Goal: Transaction & Acquisition: Book appointment/travel/reservation

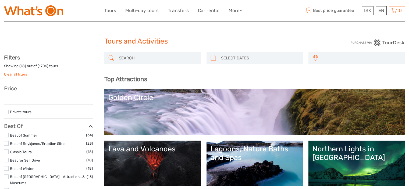
select select
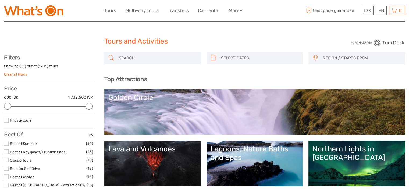
click at [215, 57] on icon at bounding box center [213, 58] width 6 height 9
type input "02/10/2025"
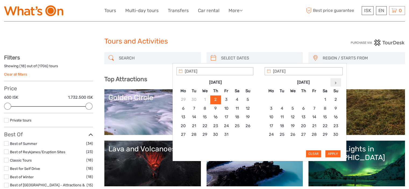
click at [334, 82] on icon at bounding box center [335, 82] width 2 height 3
type input "04/12/2025"
click at [334, 154] on button "Apply" at bounding box center [332, 153] width 15 height 7
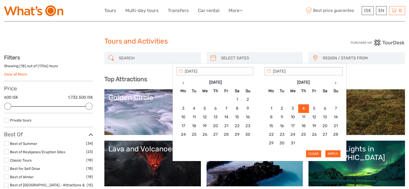
type input "04/12/2025 - 04/12/2025"
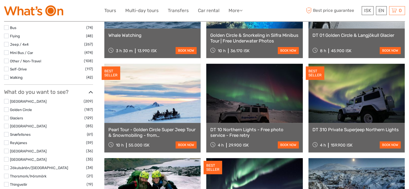
scroll to position [245, 0]
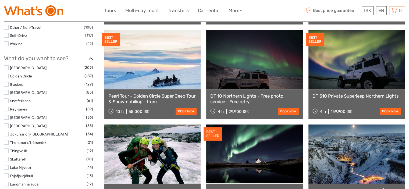
click at [7, 140] on label at bounding box center [6, 142] width 5 height 5
click at [0, 0] on input "checkbox" at bounding box center [0, 0] width 0 height 0
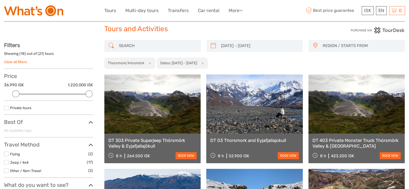
scroll to position [3, 0]
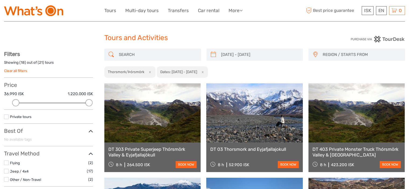
click at [248, 109] on link at bounding box center [254, 112] width 96 height 59
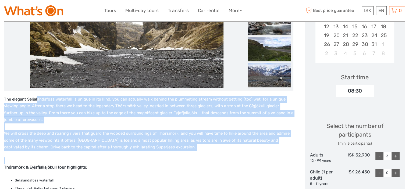
drag, startPoint x: 37, startPoint y: 100, endPoint x: 273, endPoint y: 152, distance: 242.1
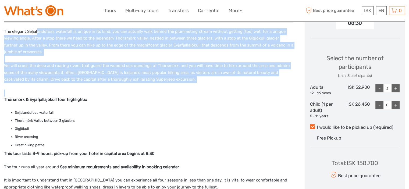
scroll to position [215, 0]
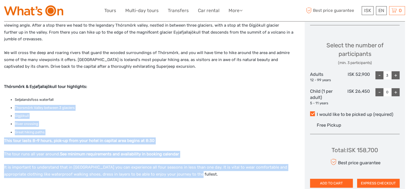
drag, startPoint x: 52, startPoint y: 107, endPoint x: 231, endPoint y: 168, distance: 188.7
click at [255, 172] on div "The elegant Seljalandsfoss waterfall is unique in its kind, you can actually wa…" at bounding box center [148, 118] width 289 height 207
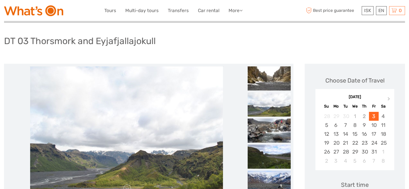
scroll to position [27, 0]
click at [218, 146] on img at bounding box center [126, 130] width 193 height 129
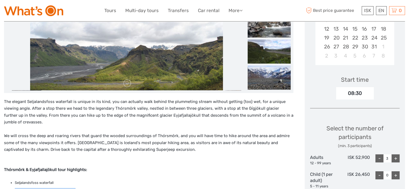
scroll to position [81, 0]
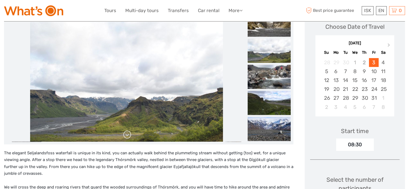
click at [129, 135] on link at bounding box center [127, 134] width 9 height 9
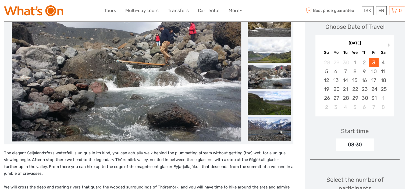
click at [129, 133] on link at bounding box center [127, 134] width 9 height 9
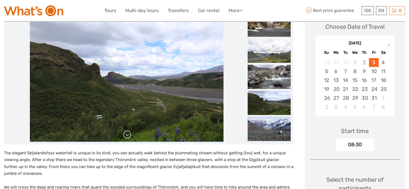
click at [129, 133] on link at bounding box center [127, 134] width 9 height 9
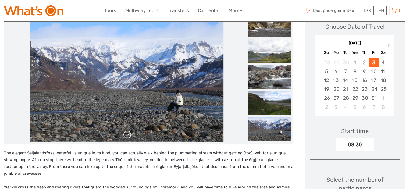
click at [129, 133] on link at bounding box center [127, 134] width 9 height 9
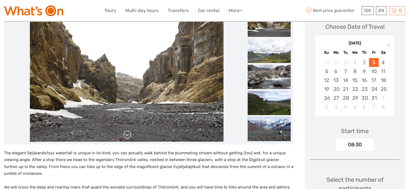
click at [129, 133] on link at bounding box center [127, 134] width 9 height 9
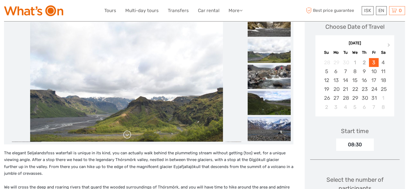
click at [129, 133] on link at bounding box center [127, 134] width 9 height 9
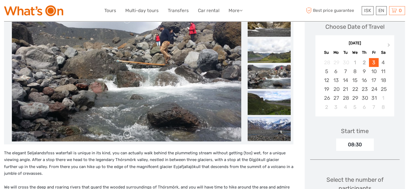
click at [129, 133] on link at bounding box center [127, 134] width 9 height 9
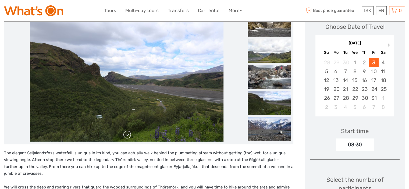
click at [129, 133] on link at bounding box center [127, 134] width 9 height 9
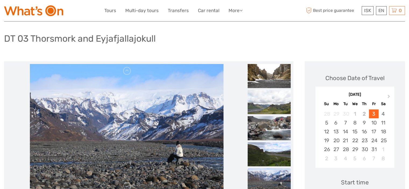
scroll to position [0, 0]
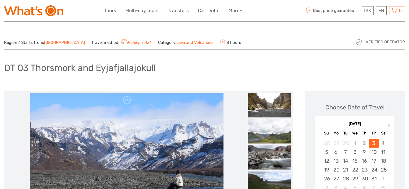
click at [25, 14] on img at bounding box center [33, 10] width 59 height 11
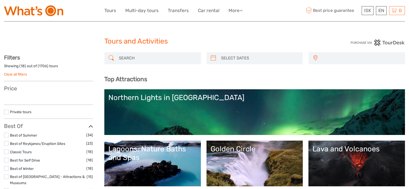
select select
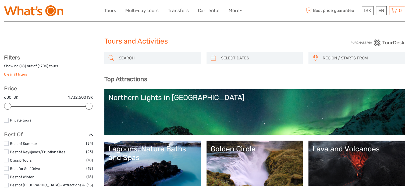
click at [144, 58] on input "search" at bounding box center [157, 57] width 81 height 9
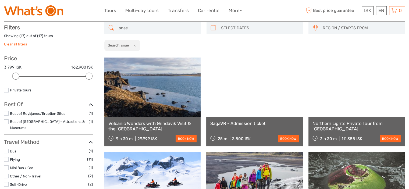
scroll to position [30, 0]
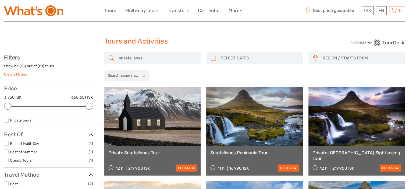
click at [170, 55] on input "snaefellsnes" at bounding box center [157, 57] width 81 height 9
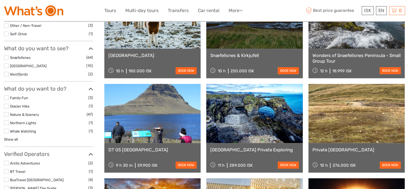
scroll to position [326, 0]
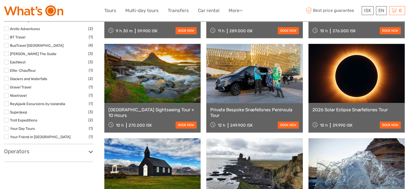
type input "snaefellsnes"
click at [87, 152] on h3 "Operators" at bounding box center [48, 151] width 89 height 6
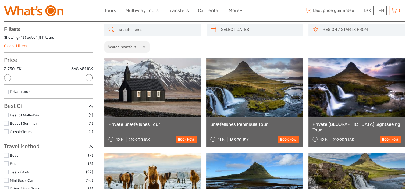
scroll to position [0, 0]
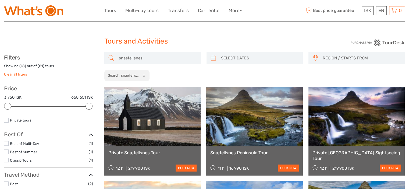
click at [136, 152] on link "Private Snæfellsnes Tour" at bounding box center [152, 152] width 88 height 5
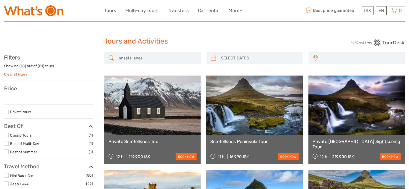
select select
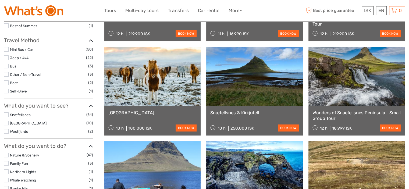
click at [7, 113] on label at bounding box center [6, 114] width 5 height 5
click at [0, 0] on input "checkbox" at bounding box center [0, 0] width 0 height 0
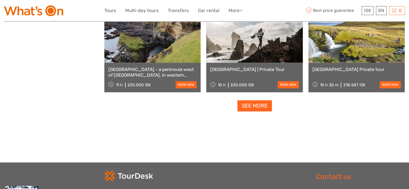
scroll to position [568, 0]
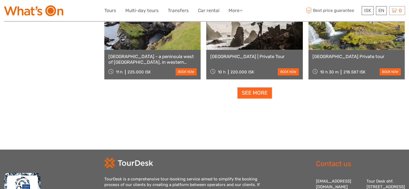
click at [266, 92] on link "See more" at bounding box center [254, 92] width 34 height 11
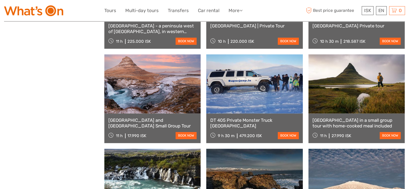
scroll to position [648, 0]
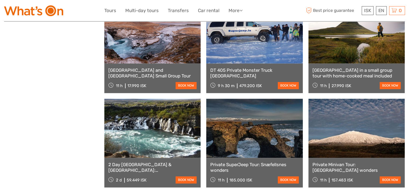
click at [342, 71] on link "Snæfellsnes Peninsula in a small group tour with home-cooked meal included" at bounding box center [356, 72] width 88 height 11
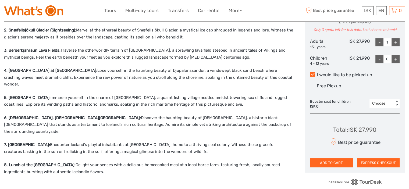
scroll to position [134, 0]
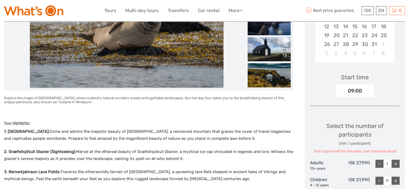
click at [49, 14] on img at bounding box center [33, 10] width 59 height 11
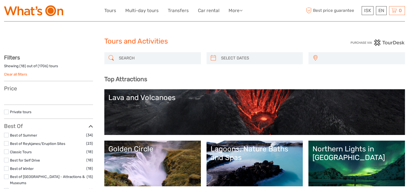
select select
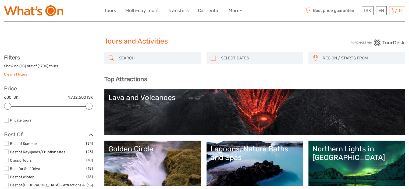
click at [145, 57] on input "search" at bounding box center [157, 57] width 81 height 9
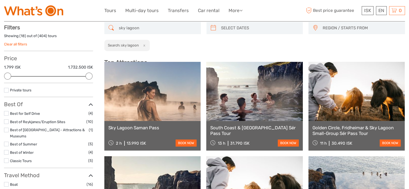
scroll to position [30, 0]
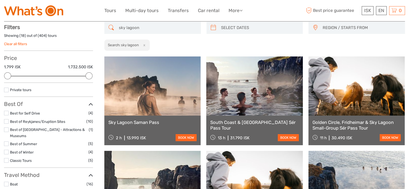
type input "sky lagoon"
click at [147, 123] on link "Sky Lagoon Saman Pass" at bounding box center [152, 122] width 88 height 5
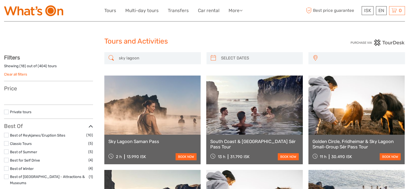
select select
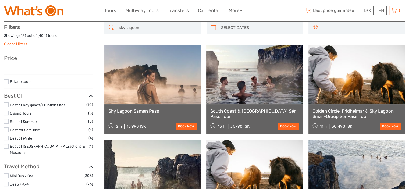
select select
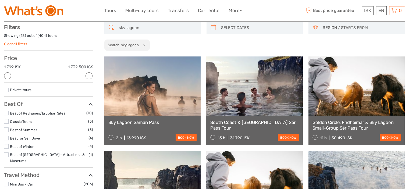
click at [147, 28] on input "sky lagoon" at bounding box center [157, 27] width 81 height 9
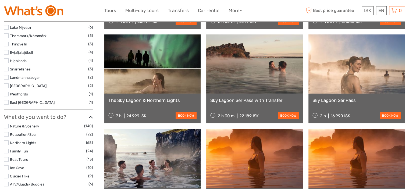
scroll to position [326, 0]
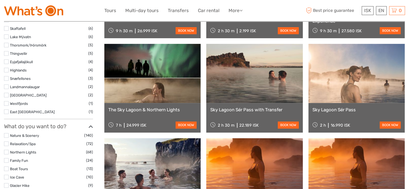
click at [258, 81] on link at bounding box center [254, 73] width 96 height 59
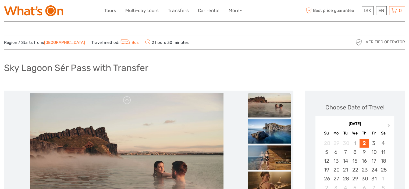
click at [44, 16] on img at bounding box center [33, 10] width 59 height 11
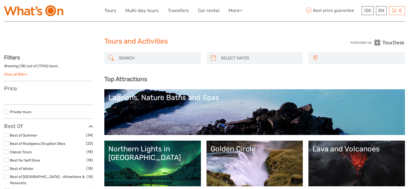
select select
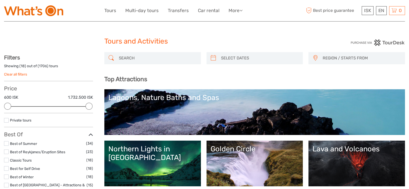
click at [144, 57] on input "search" at bounding box center [157, 57] width 81 height 9
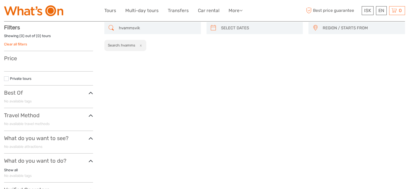
scroll to position [30, 0]
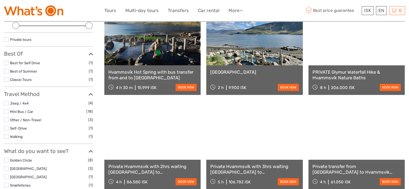
scroll to position [84, 0]
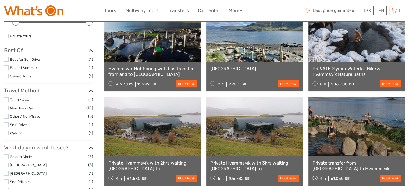
type input "hvammsvik"
click at [142, 50] on link at bounding box center [152, 32] width 96 height 59
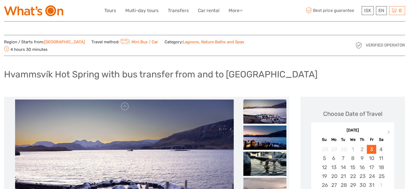
click at [34, 8] on img at bounding box center [33, 10] width 59 height 11
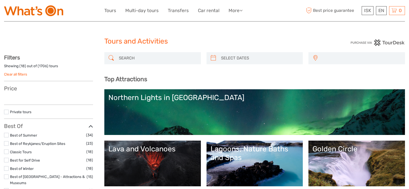
select select
click at [134, 59] on input "search" at bounding box center [157, 57] width 81 height 9
select select
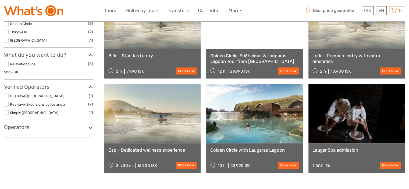
scroll to position [192, 0]
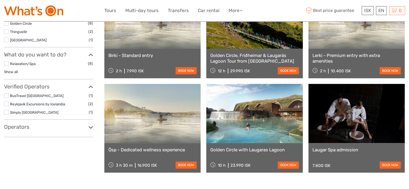
type input "laugaras"
click at [160, 150] on link "Ösp - Dedicated wellness experience" at bounding box center [152, 149] width 88 height 5
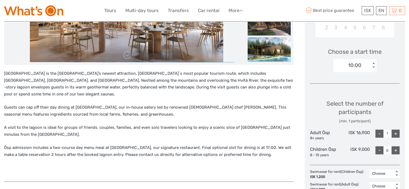
scroll to position [188, 0]
